Goal: Find specific page/section: Find specific page/section

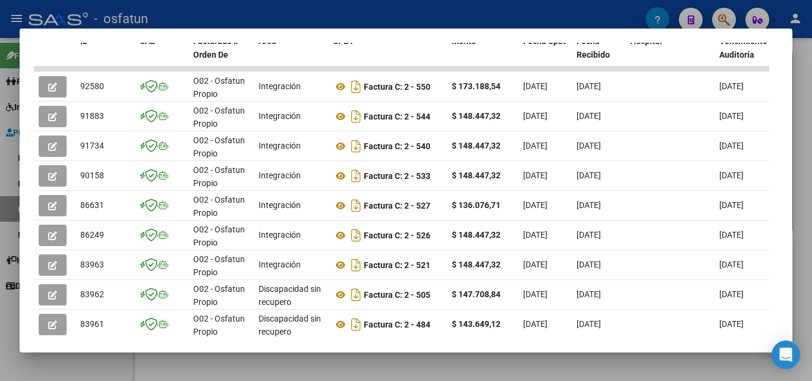
scroll to position [39, 0]
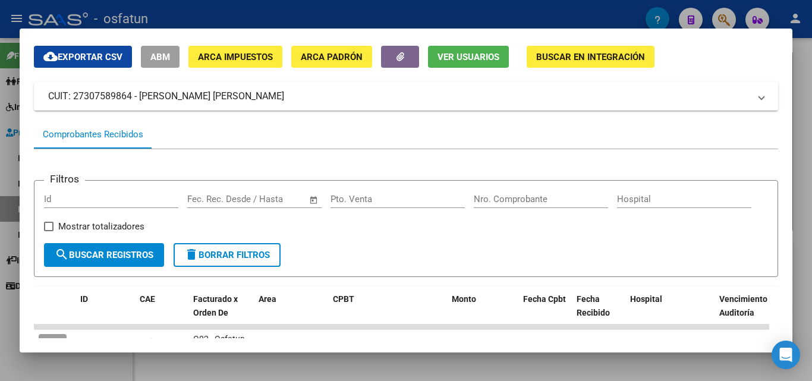
click at [796, 73] on div at bounding box center [406, 190] width 812 height 381
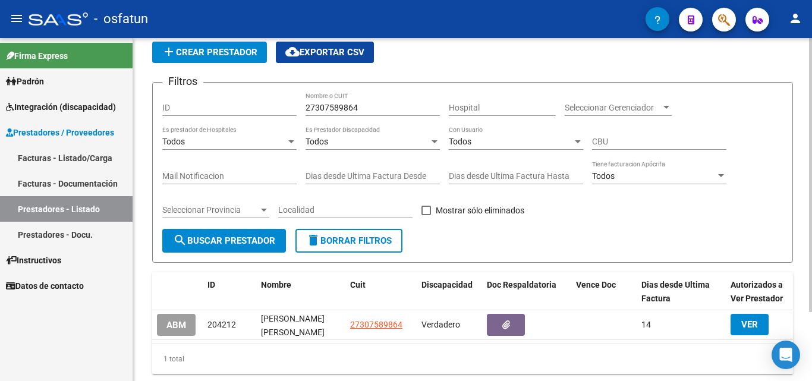
scroll to position [0, 0]
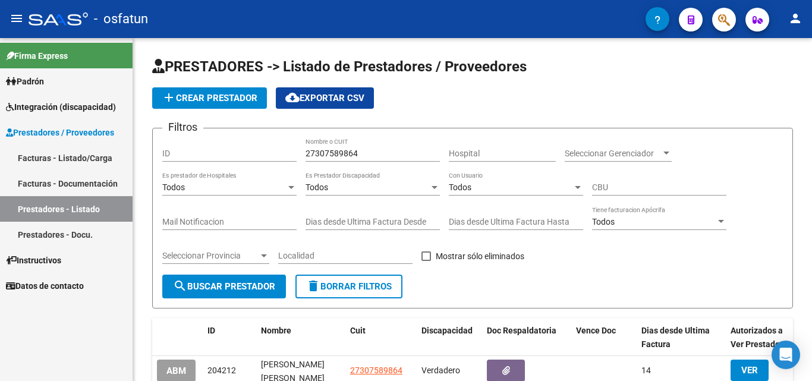
click at [95, 216] on link "Prestadores - Listado" at bounding box center [66, 209] width 133 height 26
click at [94, 228] on link "Prestadores - Docu." at bounding box center [66, 235] width 133 height 26
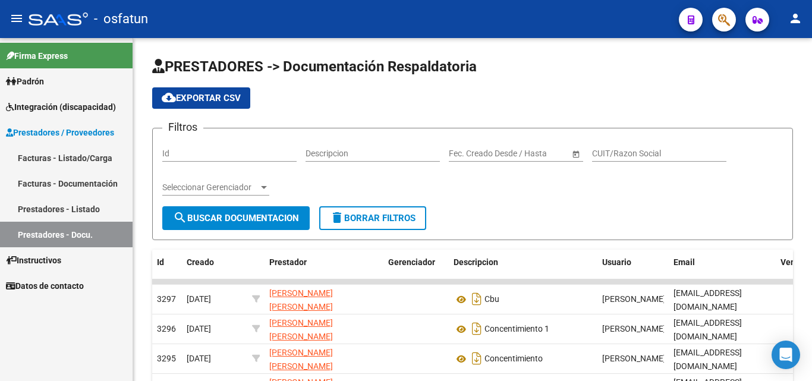
click at [95, 185] on link "Facturas - Documentación" at bounding box center [66, 184] width 133 height 26
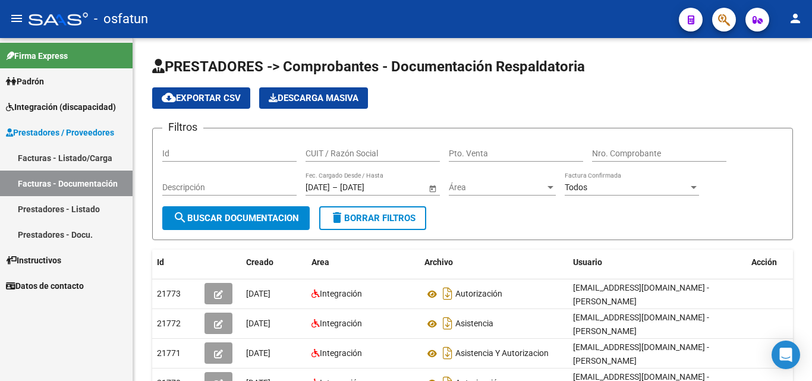
click at [85, 212] on link "Prestadores - Listado" at bounding box center [66, 209] width 133 height 26
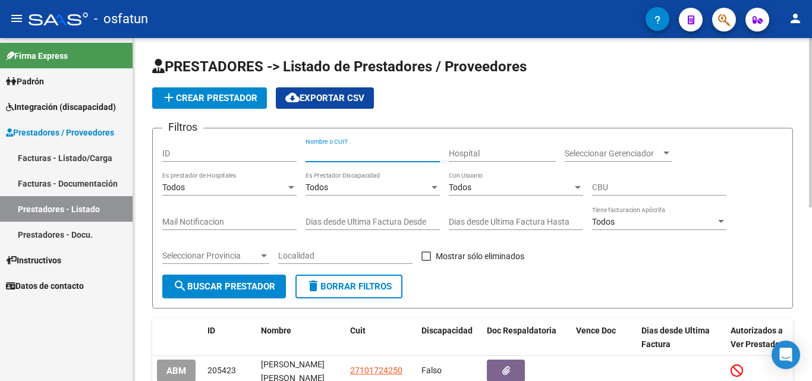
click at [346, 154] on input "Nombre o CUIT" at bounding box center [373, 154] width 134 height 10
type input "[PERSON_NAME]"
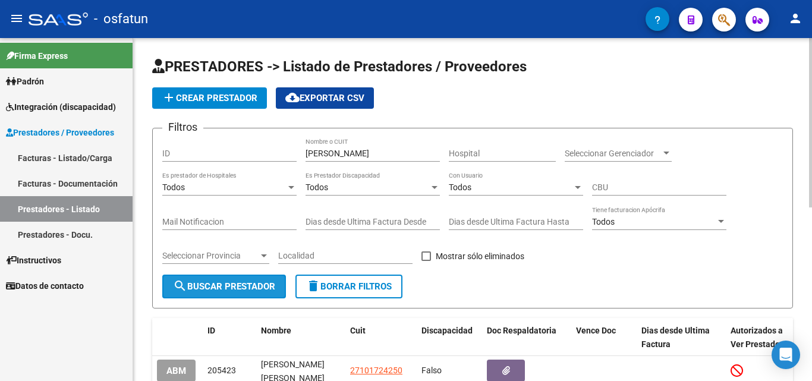
click at [250, 281] on button "search Buscar Prestador" at bounding box center [224, 287] width 124 height 24
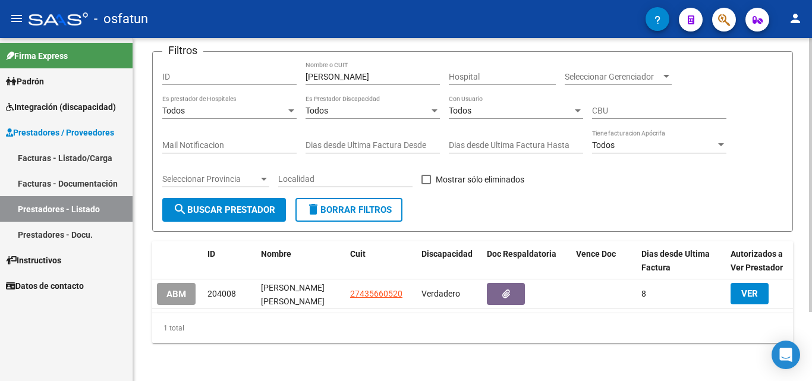
scroll to position [86, 0]
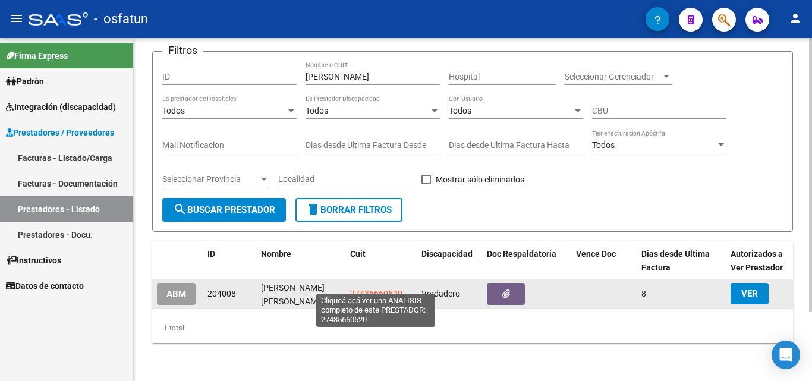
click at [388, 289] on span "27435660520" at bounding box center [376, 294] width 52 height 10
type textarea "27435660520"
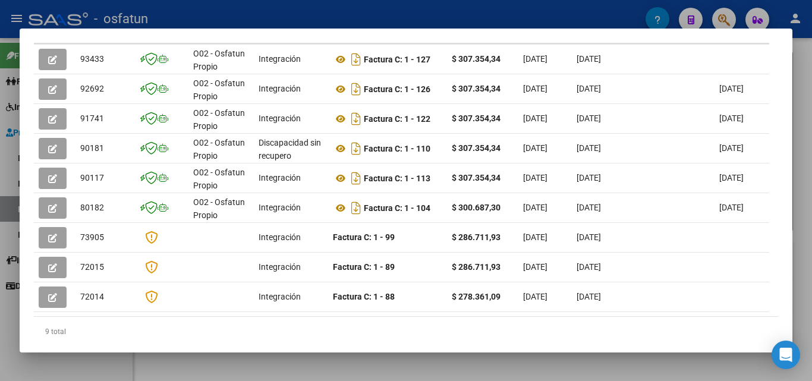
scroll to position [265, 0]
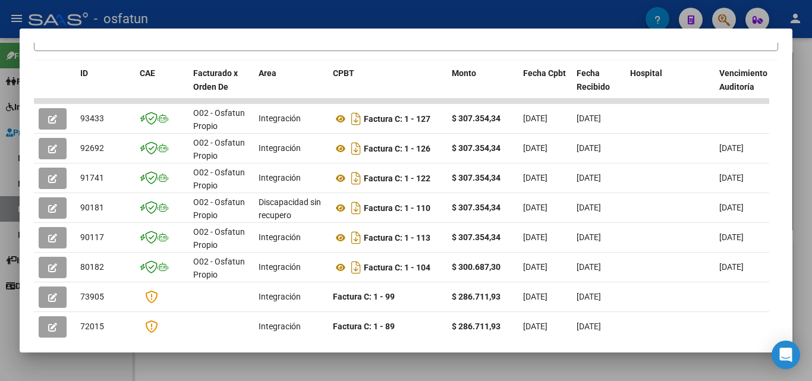
click at [804, 71] on div at bounding box center [406, 190] width 812 height 381
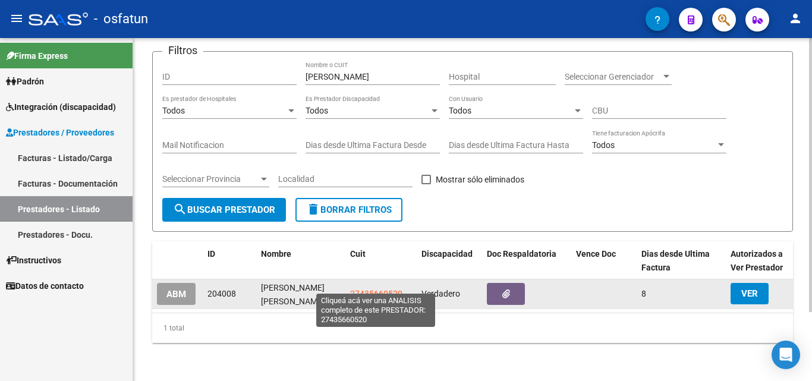
click at [384, 289] on span "27435660520" at bounding box center [376, 294] width 52 height 10
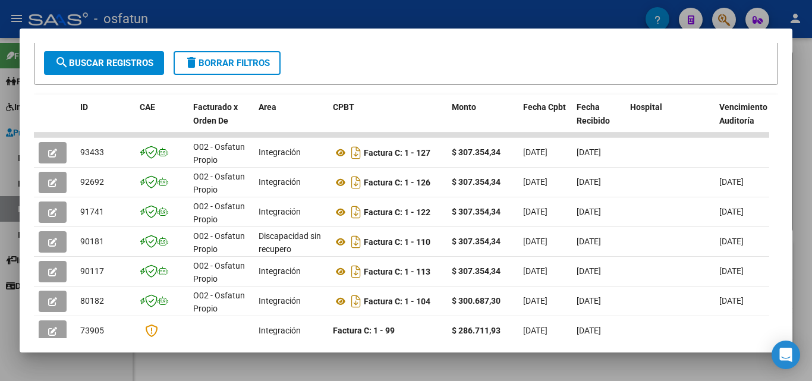
scroll to position [233, 0]
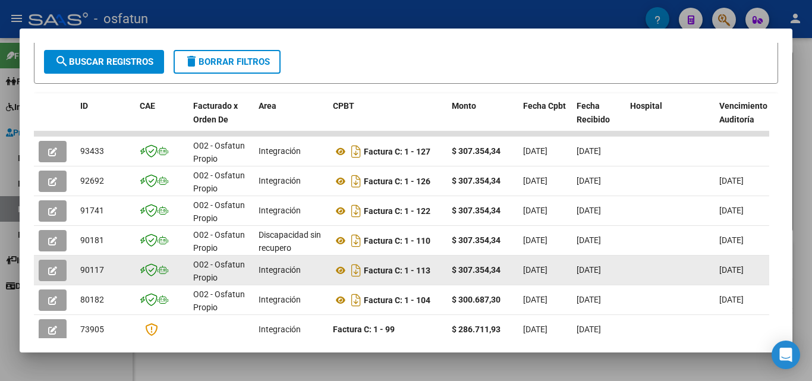
click at [55, 270] on span "button" at bounding box center [52, 270] width 9 height 11
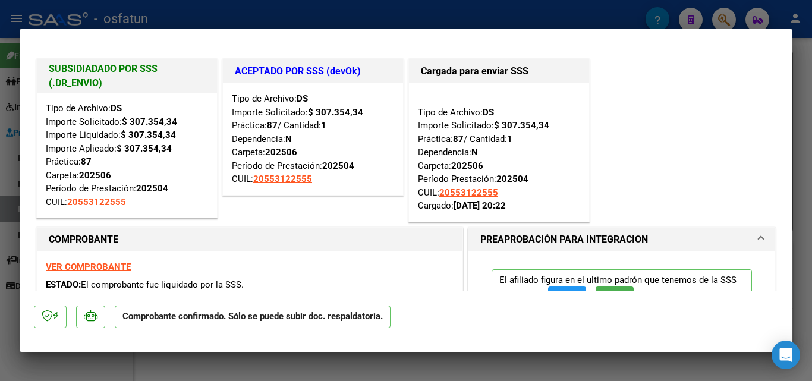
click at [802, 43] on div at bounding box center [406, 190] width 812 height 381
type input "$ 0,00"
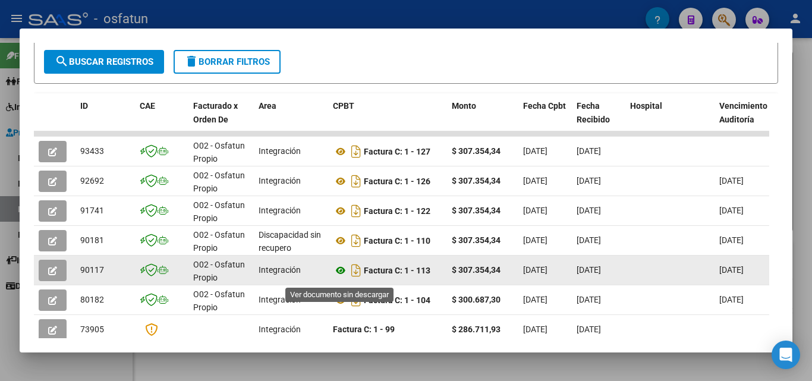
click at [338, 277] on icon at bounding box center [340, 270] width 15 height 14
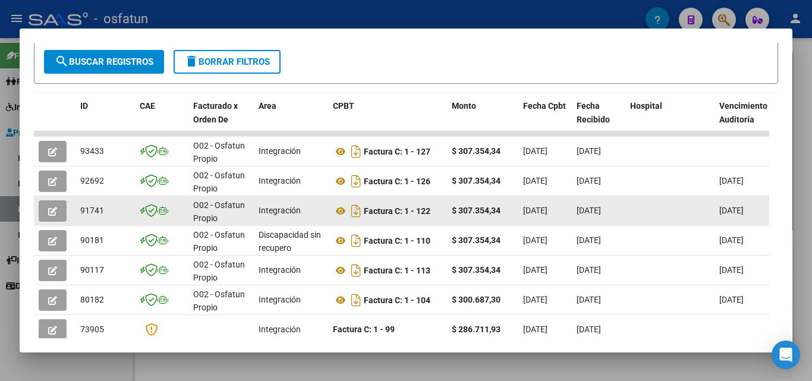
click at [50, 209] on button "button" at bounding box center [53, 210] width 28 height 21
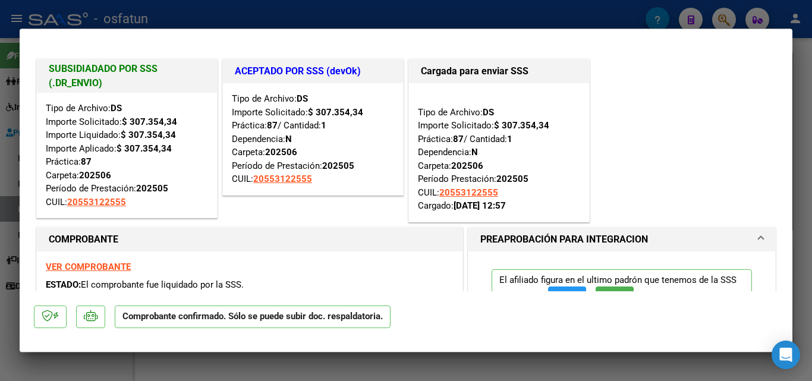
click at [812, 76] on div at bounding box center [406, 190] width 812 height 381
type input "$ 0,00"
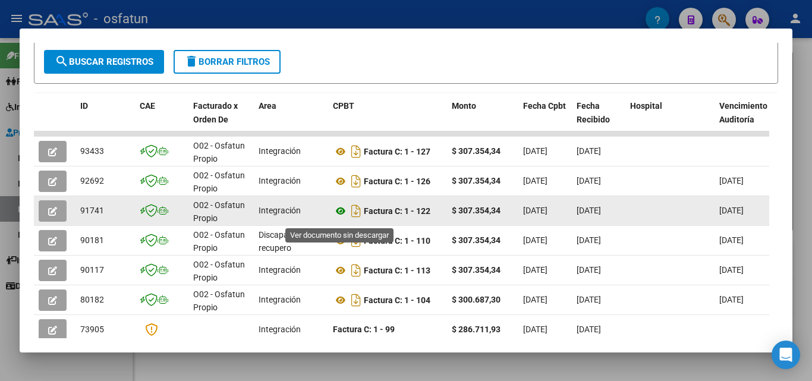
click at [341, 217] on icon at bounding box center [340, 211] width 15 height 14
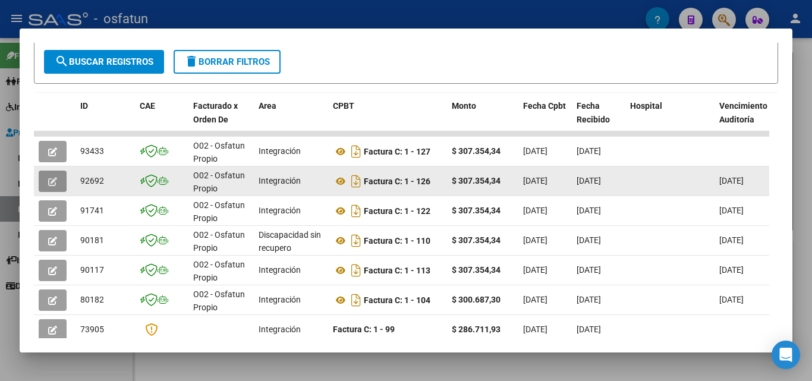
click at [61, 181] on button "button" at bounding box center [53, 181] width 28 height 21
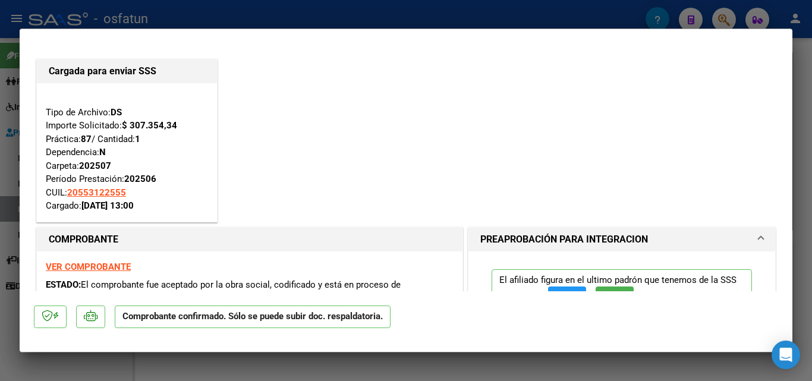
click at [799, 50] on div at bounding box center [406, 190] width 812 height 381
type input "$ 0,00"
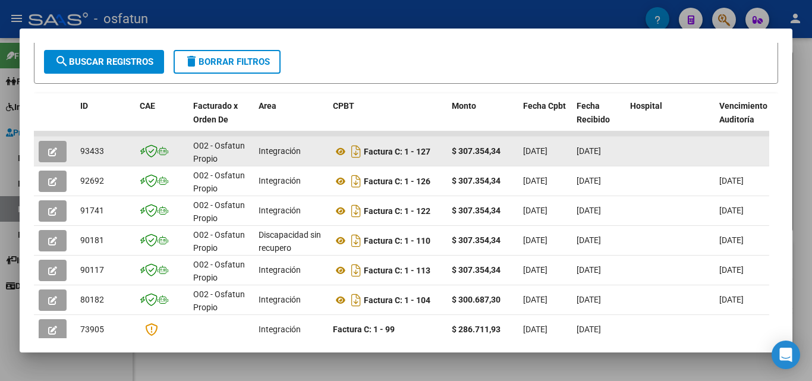
click at [51, 151] on span "button" at bounding box center [52, 151] width 9 height 11
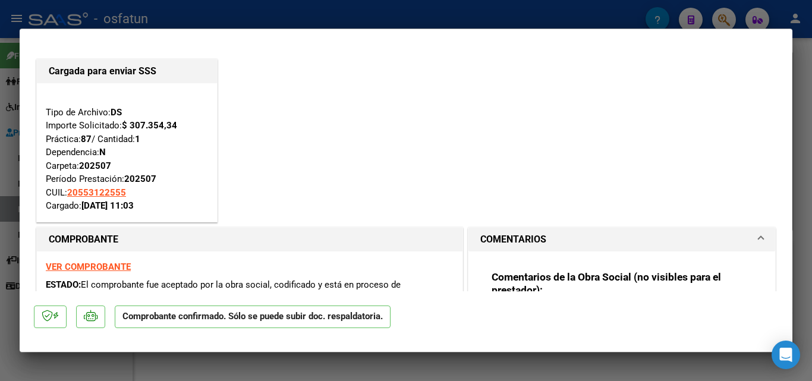
click at [803, 98] on div at bounding box center [406, 190] width 812 height 381
type input "$ 0,00"
